Goal: Check status: Check status

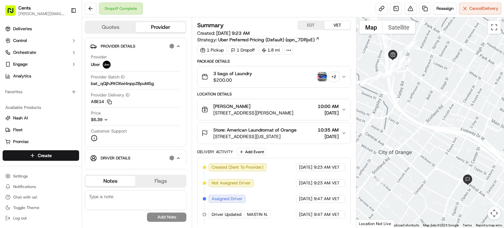
click at [269, 137] on span "[STREET_ADDRESS][US_STATE]" at bounding box center [254, 136] width 83 height 7
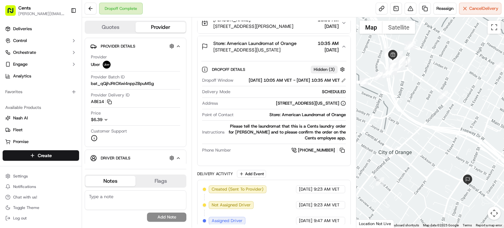
scroll to position [46, 0]
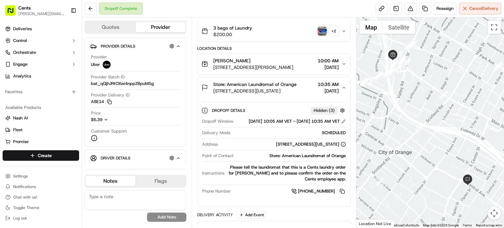
click at [266, 59] on div "[PERSON_NAME]" at bounding box center [253, 60] width 80 height 7
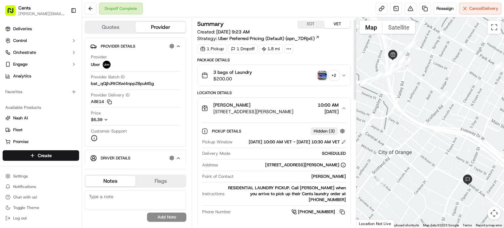
scroll to position [0, 0]
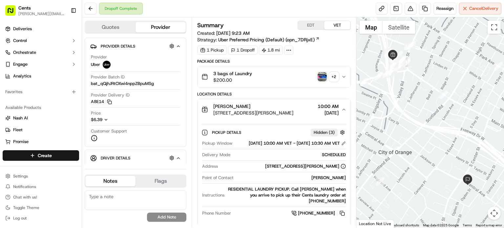
click at [273, 116] on button "[PERSON_NAME] [STREET_ADDRESS][PERSON_NAME] 10:00 AM [DATE]" at bounding box center [273, 109] width 153 height 21
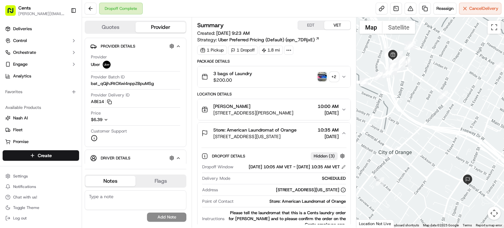
click at [291, 107] on div "[PERSON_NAME]" at bounding box center [253, 106] width 80 height 7
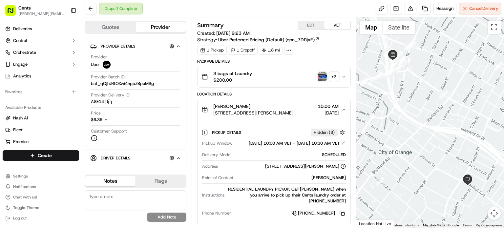
click at [322, 72] on img "button" at bounding box center [322, 76] width 9 height 9
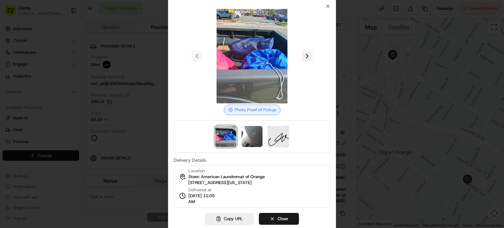
click at [308, 58] on button at bounding box center [307, 56] width 10 height 10
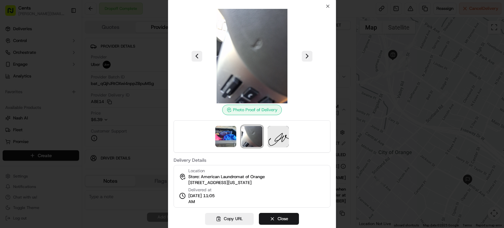
click at [203, 63] on div at bounding box center [252, 56] width 157 height 94
drag, startPoint x: 193, startPoint y: 47, endPoint x: 198, endPoint y: 56, distance: 10.0
click at [198, 56] on div at bounding box center [252, 56] width 157 height 94
click at [198, 56] on button at bounding box center [197, 56] width 10 height 10
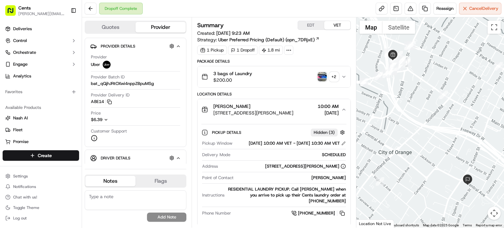
click at [320, 76] on img "button" at bounding box center [322, 76] width 9 height 9
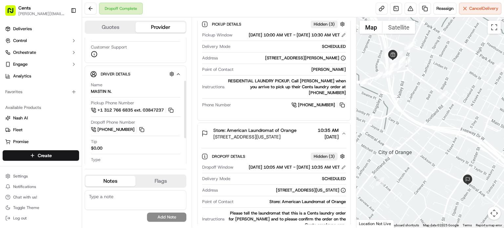
scroll to position [98, 0]
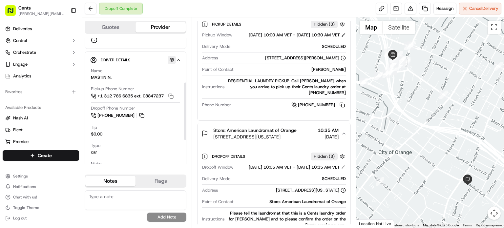
click at [171, 59] on button "button" at bounding box center [172, 60] width 8 height 8
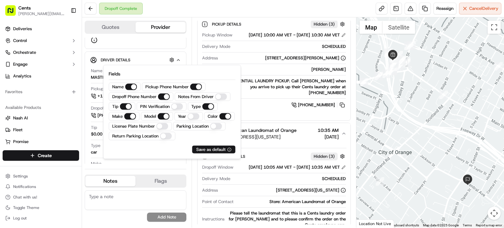
click at [148, 57] on div "Driver Details Hidden ( 6 )" at bounding box center [138, 60] width 75 height 8
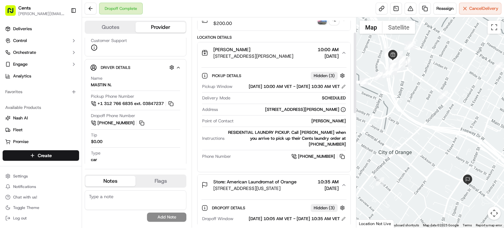
scroll to position [0, 0]
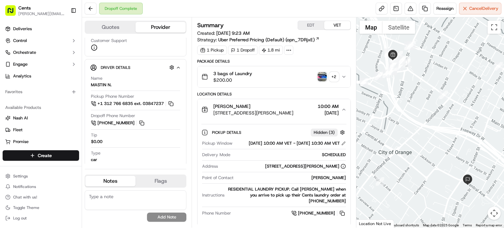
click at [225, 7] on div "Dropoff Complete Reassign Cancel Delivery" at bounding box center [293, 8] width 422 height 17
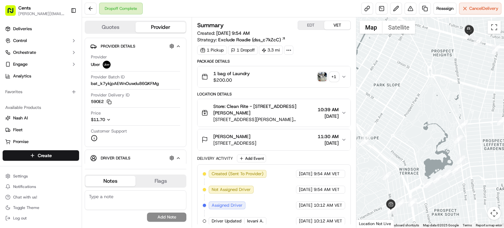
click at [324, 74] on img "button" at bounding box center [322, 76] width 9 height 9
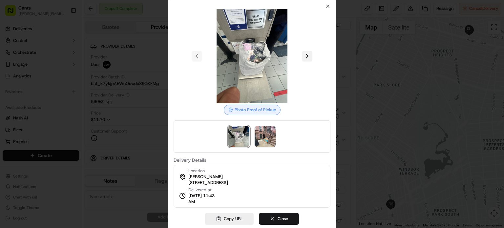
click at [309, 57] on button at bounding box center [307, 56] width 10 height 10
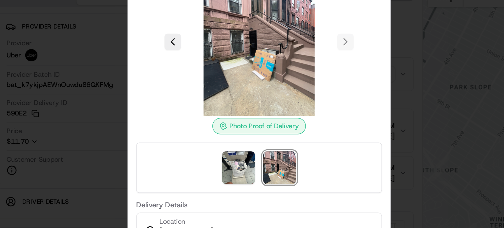
click at [251, 71] on img at bounding box center [252, 56] width 94 height 94
